Goal: Book appointment/travel/reservation

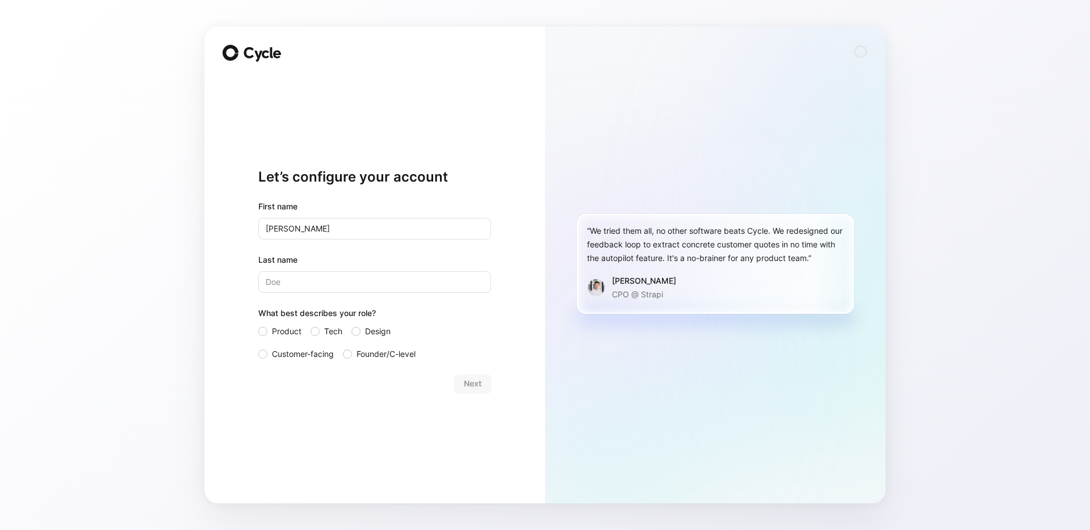
type input "[PERSON_NAME]"
type input "Grosrenaud"
drag, startPoint x: 255, startPoint y: 332, endPoint x: 268, endPoint y: 332, distance: 13.1
click at [255, 332] on div "Let’s configure your account First name [PERSON_NAME] Last name [PERSON_NAME] W…" at bounding box center [374, 265] width 341 height 477
click at [267, 330] on label "Product" at bounding box center [279, 332] width 43 height 14
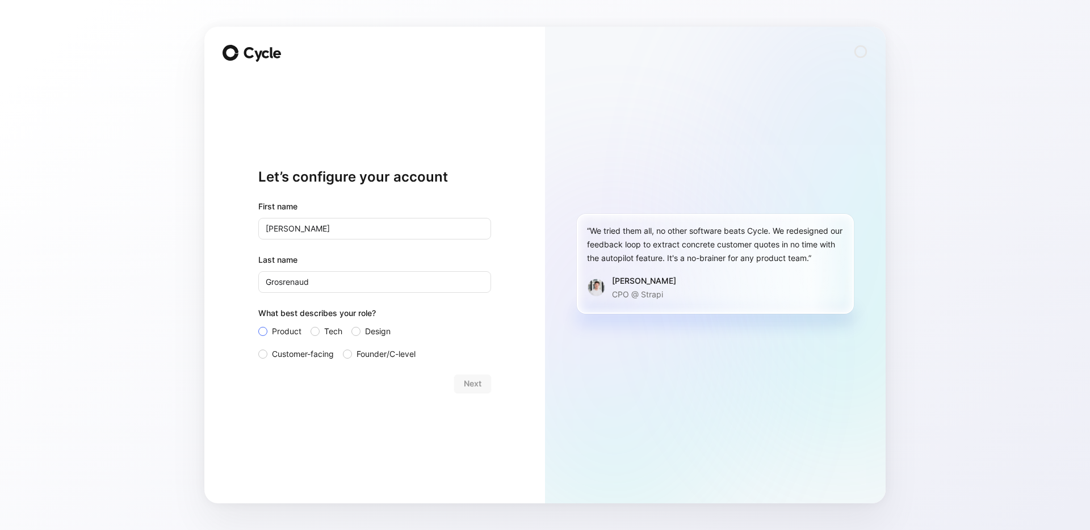
click at [258, 325] on input "Product" at bounding box center [258, 325] width 0 height 0
click at [475, 381] on span "Next" at bounding box center [473, 384] width 18 height 14
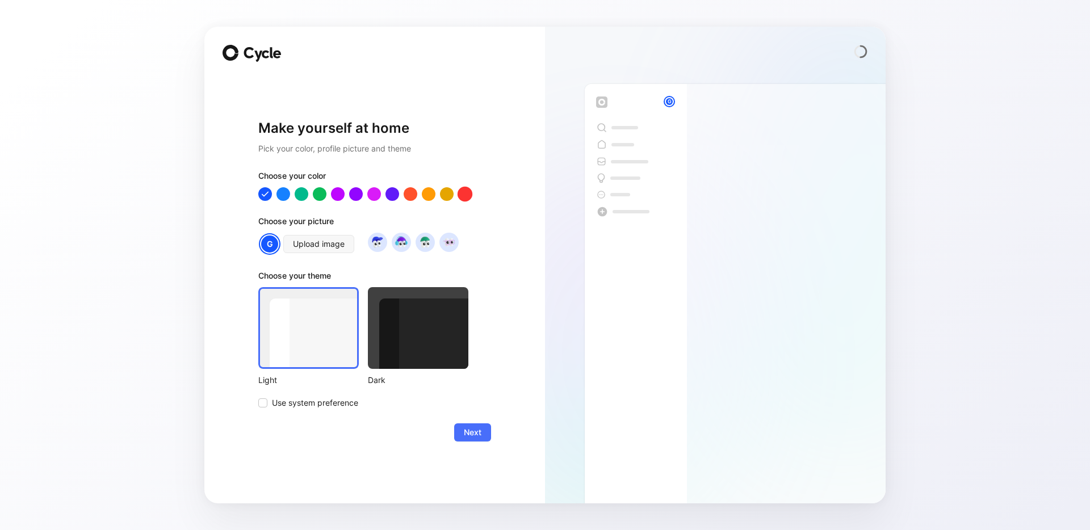
click at [464, 194] on div at bounding box center [464, 194] width 15 height 15
click at [466, 430] on span "Next" at bounding box center [473, 433] width 18 height 14
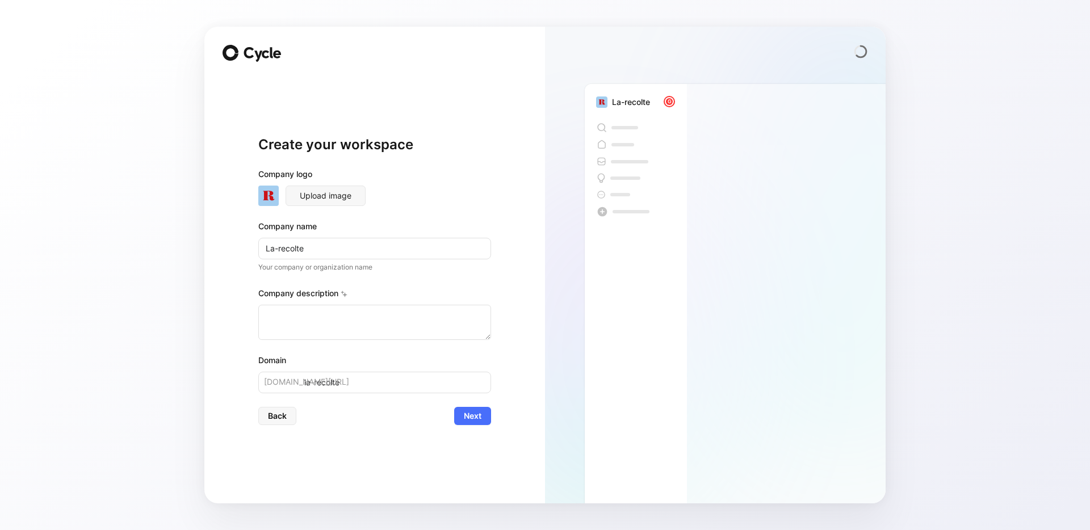
click at [282, 249] on input "La-recolte" at bounding box center [374, 249] width 233 height 22
type input "La-ecolte"
type input "la-ecolte"
type input "La-Recolte"
type input "la-recolte"
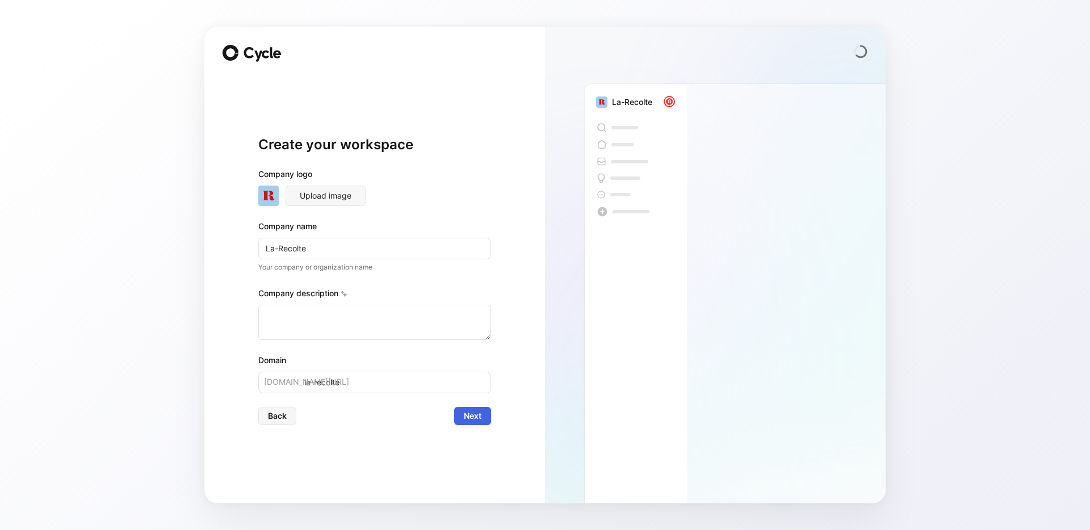
type input "La-Recolte"
click at [477, 414] on span "Next" at bounding box center [473, 416] width 18 height 14
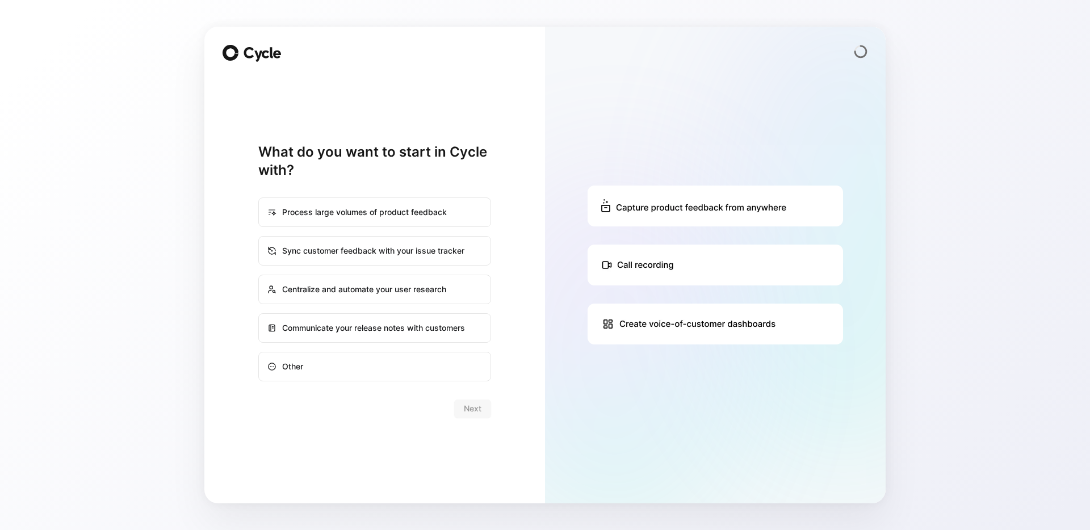
click at [360, 286] on div "Centralize and automate your user research" at bounding box center [374, 289] width 230 height 27
click at [259, 276] on input "Centralize and automate your user research" at bounding box center [259, 275] width 1 height 1
radio input "true"
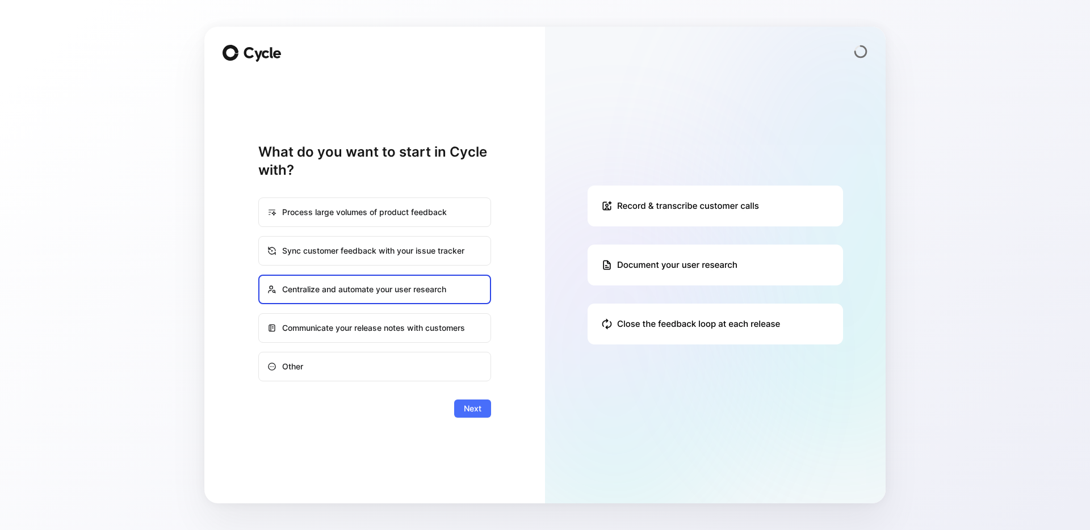
click at [356, 251] on div "Sync customer feedback with your issue tracker" at bounding box center [374, 250] width 230 height 27
click at [259, 237] on input "Sync customer feedback with your issue tracker" at bounding box center [259, 237] width 1 height 1
radio input "true"
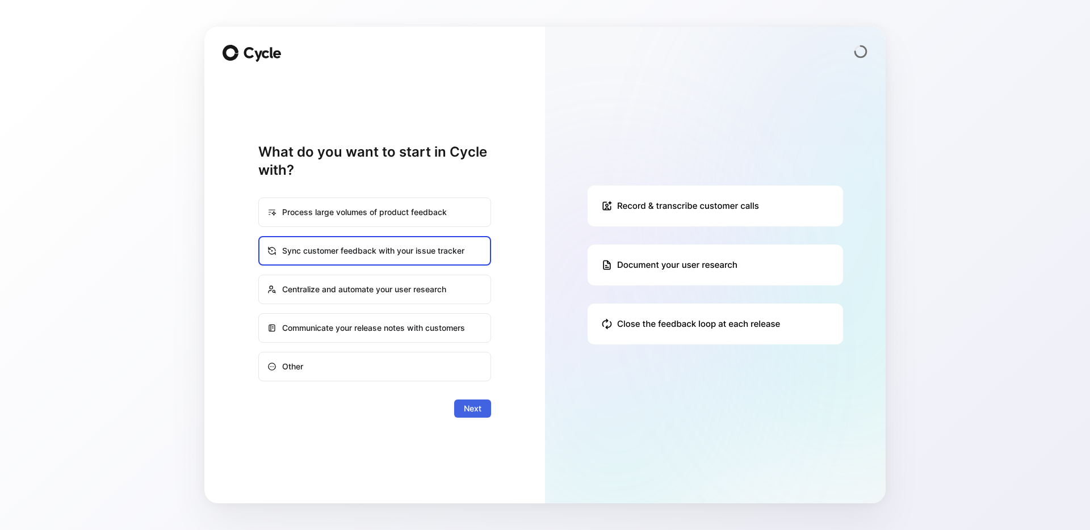
click at [464, 409] on span "Next" at bounding box center [473, 409] width 18 height 14
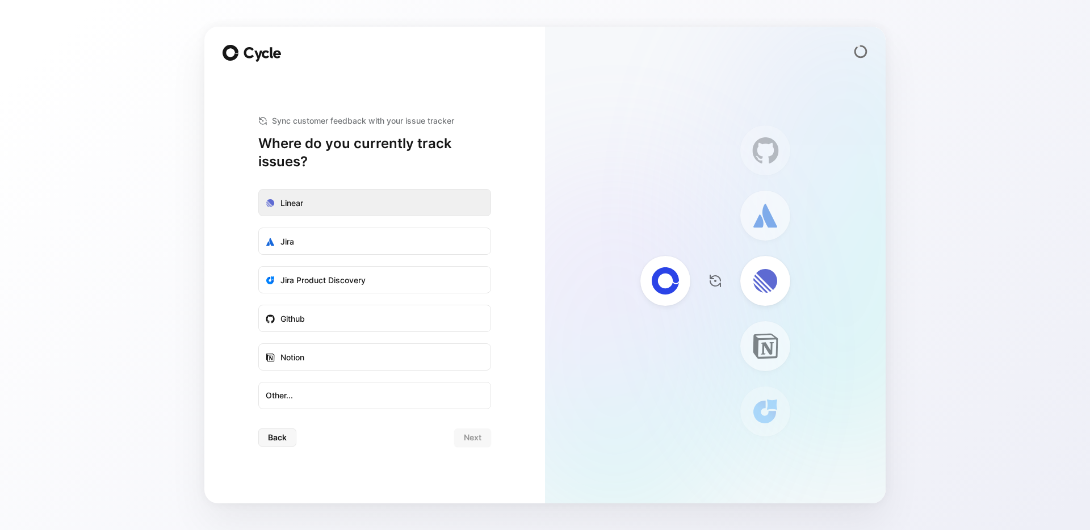
click at [359, 201] on label "Linear" at bounding box center [375, 203] width 232 height 27
click at [259, 190] on input "Linear" at bounding box center [259, 190] width 0 height 0
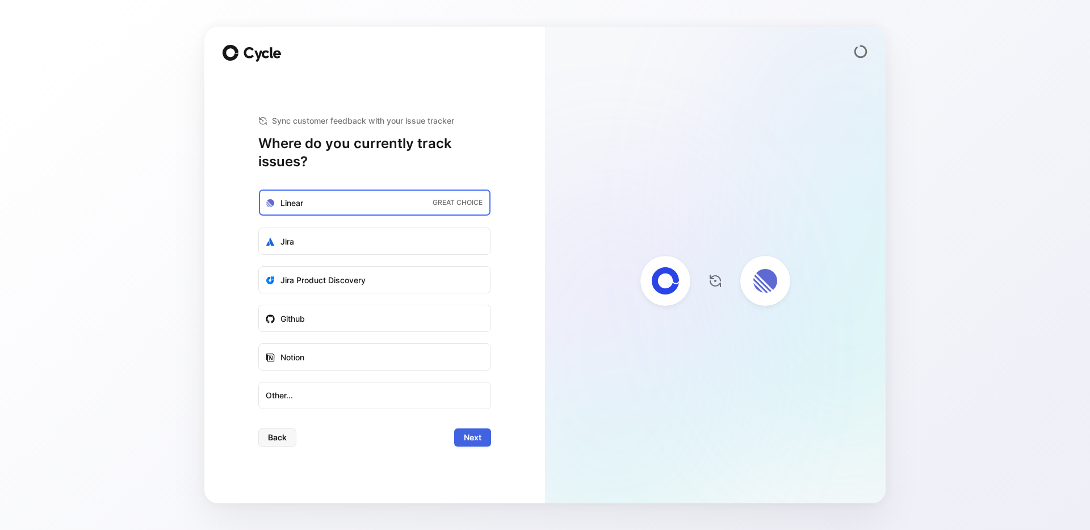
click at [471, 438] on span "Next" at bounding box center [473, 438] width 18 height 14
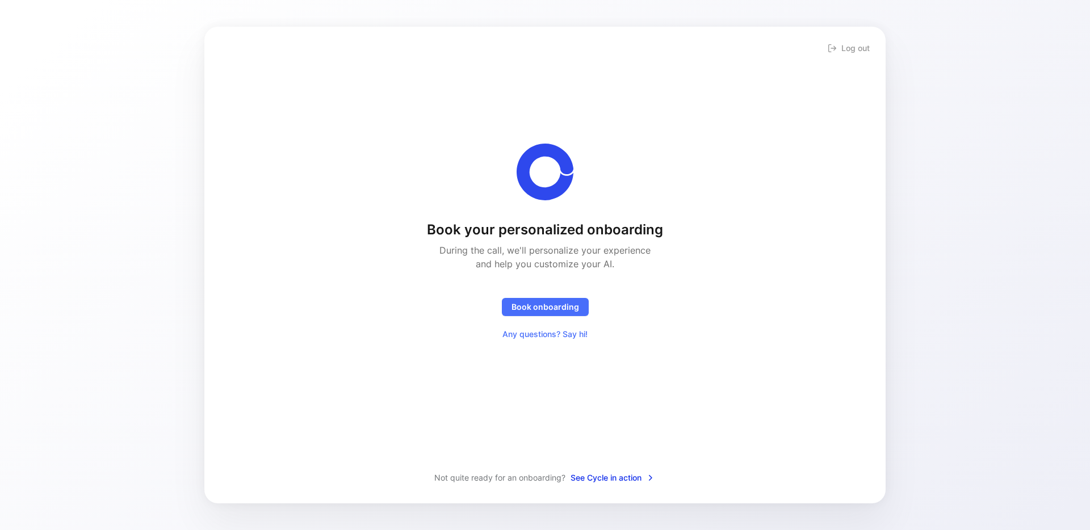
click at [603, 479] on span "See Cycle in action" at bounding box center [612, 478] width 85 height 14
click at [859, 476] on img at bounding box center [858, 476] width 27 height 27
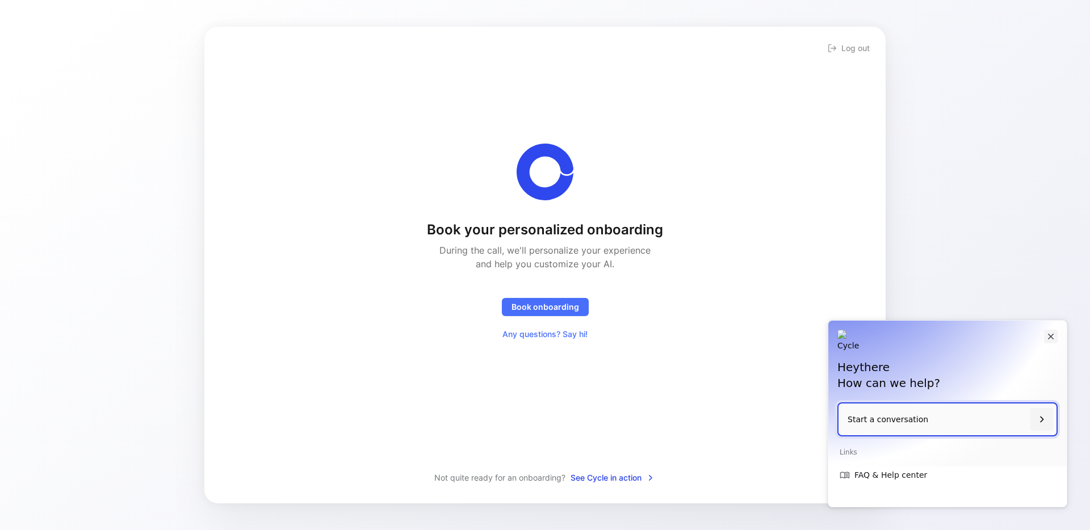
click at [1051, 337] on icon "Close" at bounding box center [1051, 337] width 6 height 6
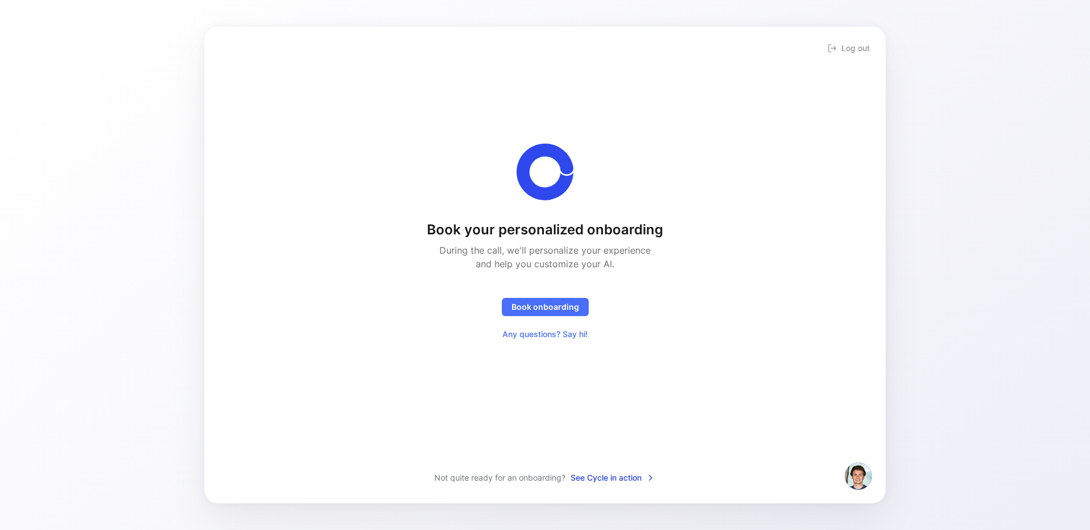
click at [673, 325] on div "Book your personalized onboarding During the call, we'll personalize your exper…" at bounding box center [544, 244] width 645 height 200
click at [548, 306] on span "Book onboarding" at bounding box center [545, 307] width 68 height 14
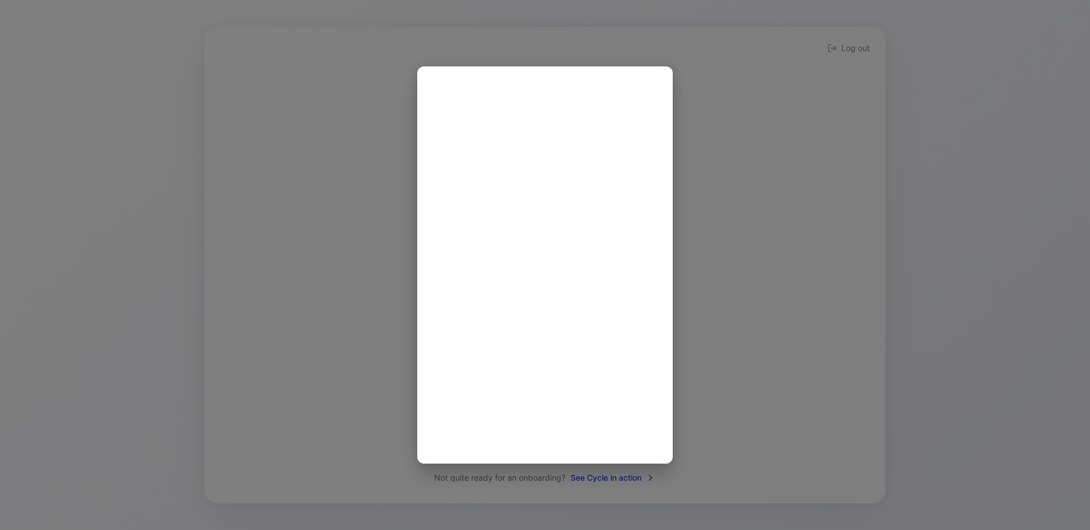
scroll to position [2, 0]
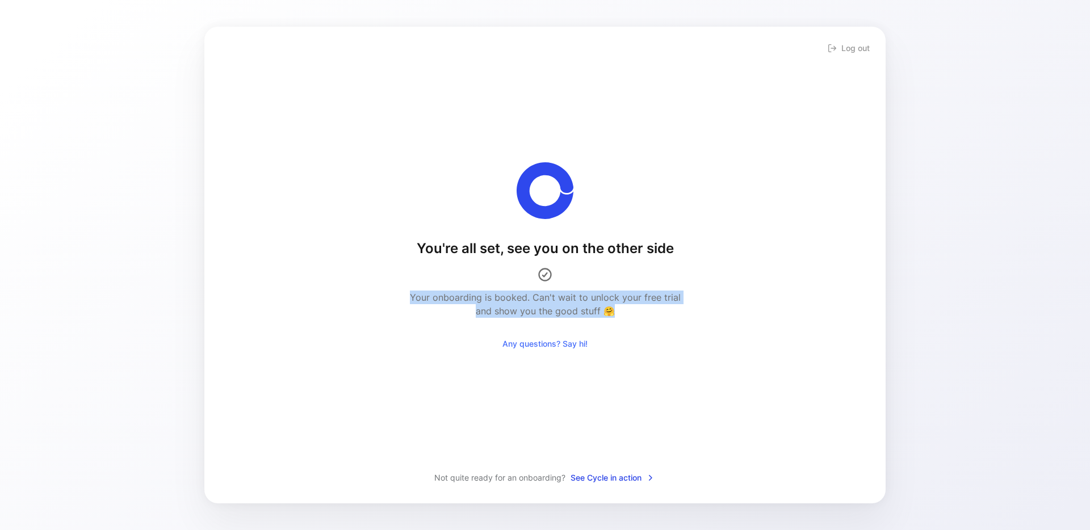
drag, startPoint x: 400, startPoint y: 293, endPoint x: 674, endPoint y: 312, distance: 275.3
click at [674, 312] on div "You're all set, see you on the other side Your onboarding is booked. Can't wait…" at bounding box center [544, 257] width 645 height 191
click at [674, 312] on div "Your onboarding is booked. Can't wait to unlock your free trial and show you th…" at bounding box center [544, 304] width 277 height 27
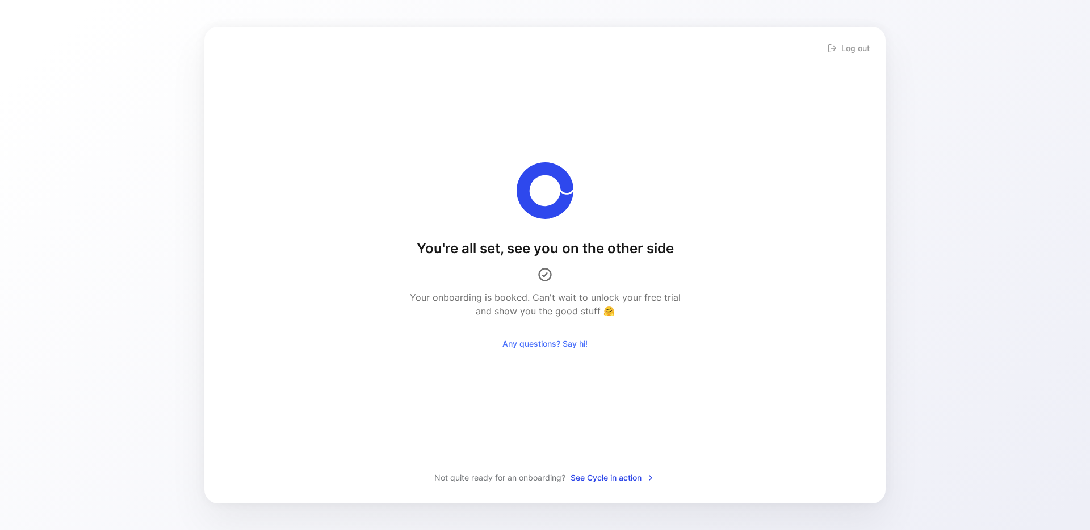
click at [674, 312] on div "Your onboarding is booked. Can't wait to unlock your free trial and show you th…" at bounding box center [544, 304] width 277 height 27
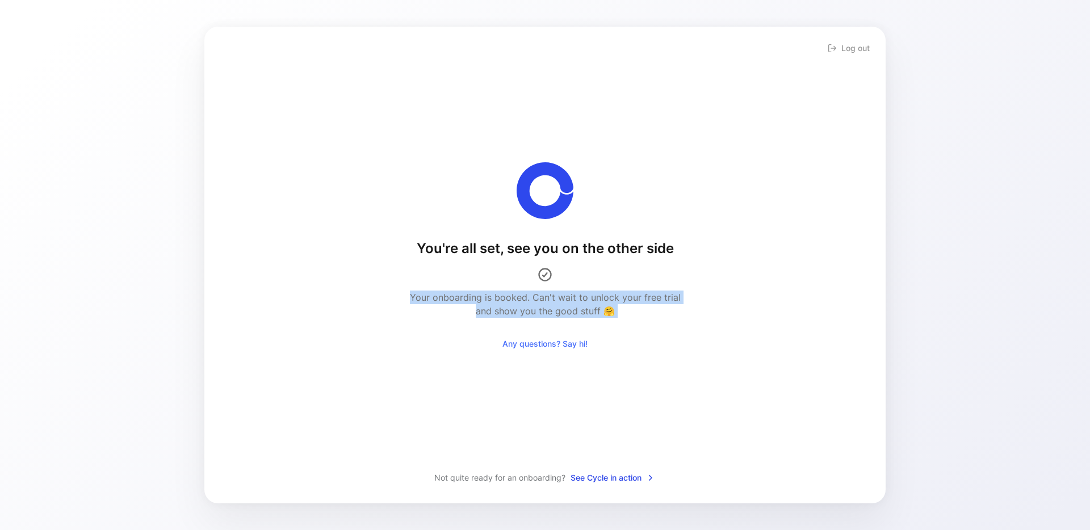
click at [674, 312] on div "Your onboarding is booked. Can't wait to unlock your free trial and show you th…" at bounding box center [544, 304] width 277 height 27
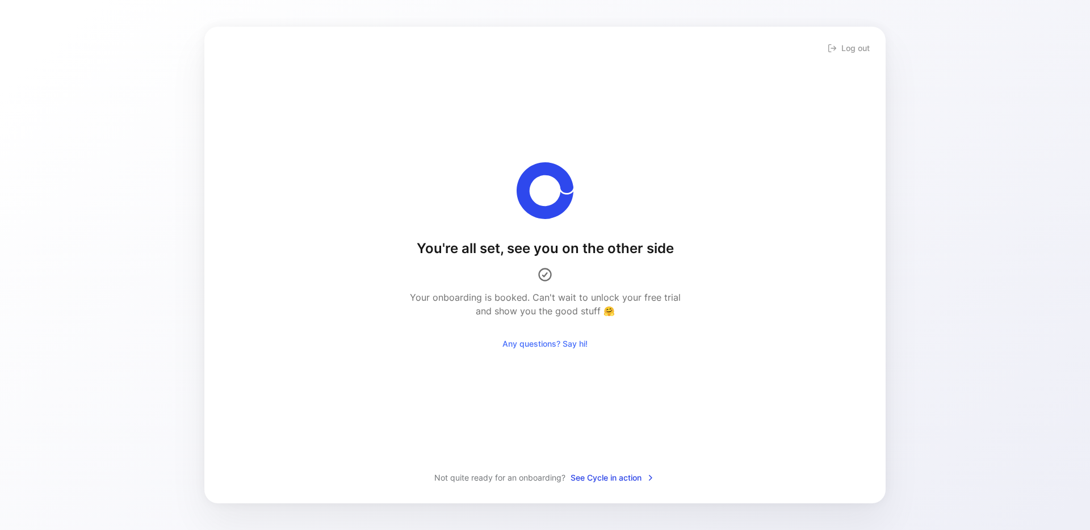
click at [769, 313] on div "You're all set, see you on the other side Your onboarding is booked. Can't wait…" at bounding box center [544, 257] width 645 height 191
